Goal: Check status: Check status

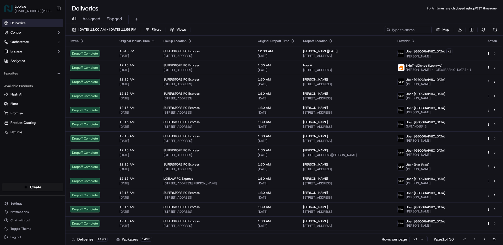
click at [331, 15] on div "All Assigned Flagged" at bounding box center [283, 19] width 437 height 9
click at [332, 5] on div "Deliveries All times are displayed using WEST timezone" at bounding box center [283, 8] width 437 height 8
click at [399, 29] on input at bounding box center [400, 29] width 63 height 7
paste input "53190000202510221643"
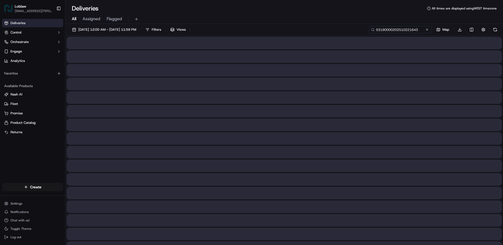
type input "53190000202510221643"
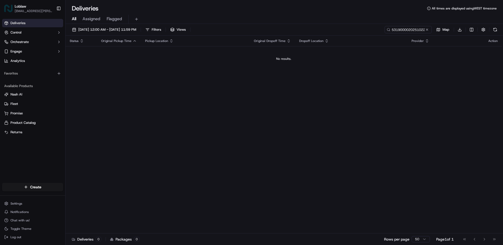
click at [284, 15] on div "All Assigned Flagged" at bounding box center [283, 19] width 437 height 9
click at [36, 160] on div "Deliveries Control Orchestrate Engage Analytics Favorites Available Products [P…" at bounding box center [32, 98] width 65 height 162
click at [37, 30] on button "Control" at bounding box center [32, 32] width 61 height 8
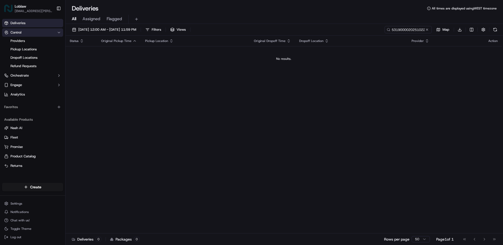
click at [37, 30] on button "Control" at bounding box center [32, 32] width 61 height 8
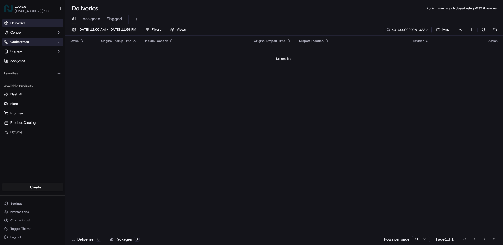
click at [34, 41] on button "Orchestrate" at bounding box center [32, 42] width 61 height 8
click at [31, 48] on button "Engage" at bounding box center [32, 51] width 61 height 8
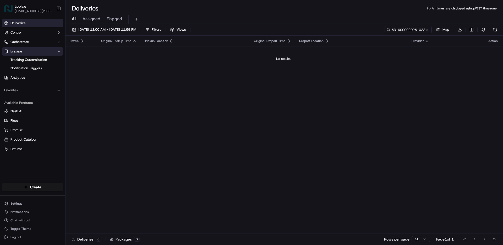
click at [31, 50] on button "Engage" at bounding box center [32, 51] width 61 height 8
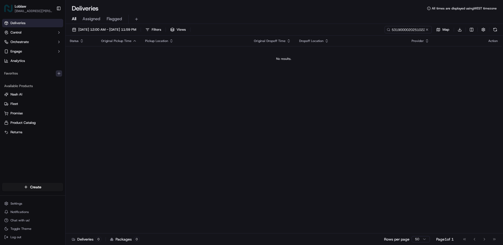
click at [59, 73] on icon "button" at bounding box center [59, 73] width 4 height 4
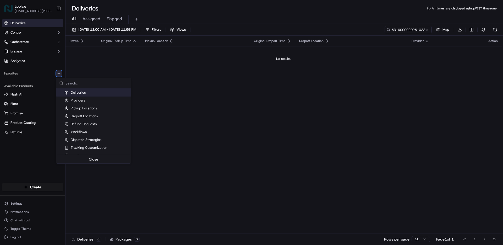
click at [59, 73] on icon "button" at bounding box center [59, 73] width 4 height 4
click at [160, 70] on html "Loblaw [EMAIL_ADDRESS][PERSON_NAME][DOMAIN_NAME] Toggle Sidebar Deliveries Cont…" at bounding box center [251, 122] width 503 height 245
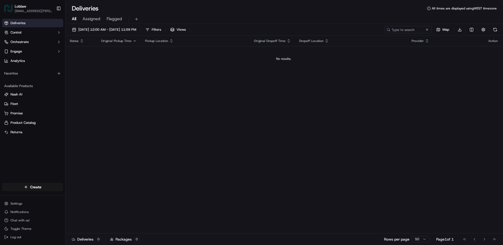
click at [91, 19] on span "Assigned" at bounding box center [91, 19] width 18 height 6
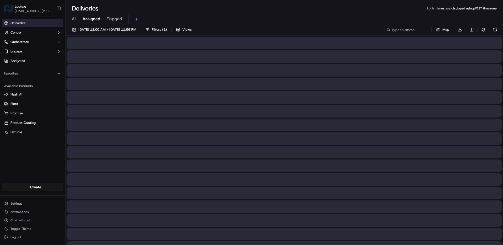
click at [114, 19] on span "Flagged" at bounding box center [114, 19] width 15 height 6
click at [73, 18] on span "All" at bounding box center [74, 19] width 4 height 6
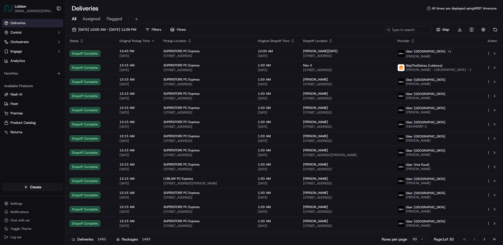
click at [285, 9] on div "Deliveries All times are displayed using WEST timezone" at bounding box center [283, 8] width 437 height 8
click at [354, 12] on div "Deliveries All times are displayed using WEST timezone" at bounding box center [283, 8] width 437 height 8
